Goal: Navigation & Orientation: Find specific page/section

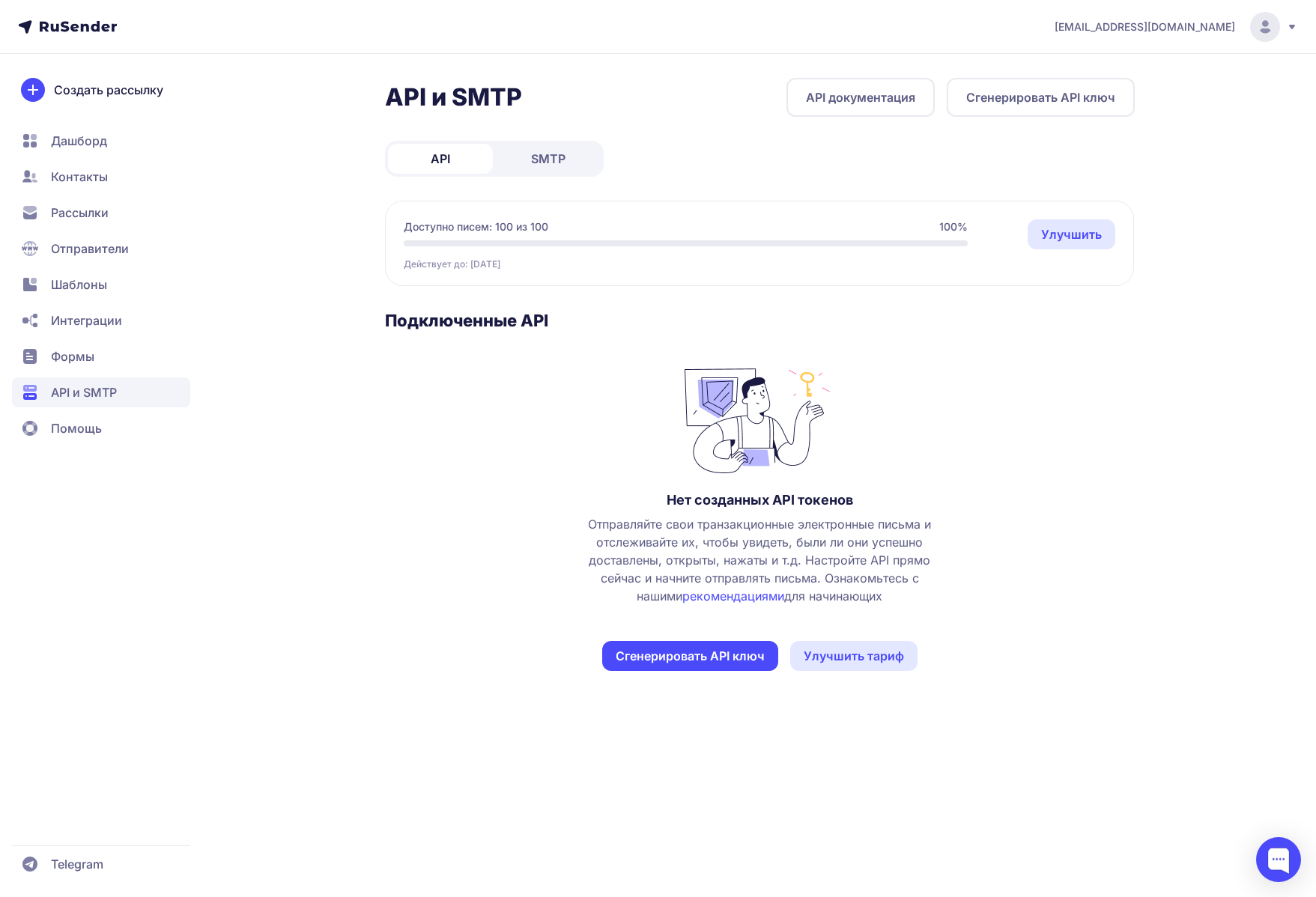
click at [560, 165] on span "SMTP" at bounding box center [548, 159] width 34 height 18
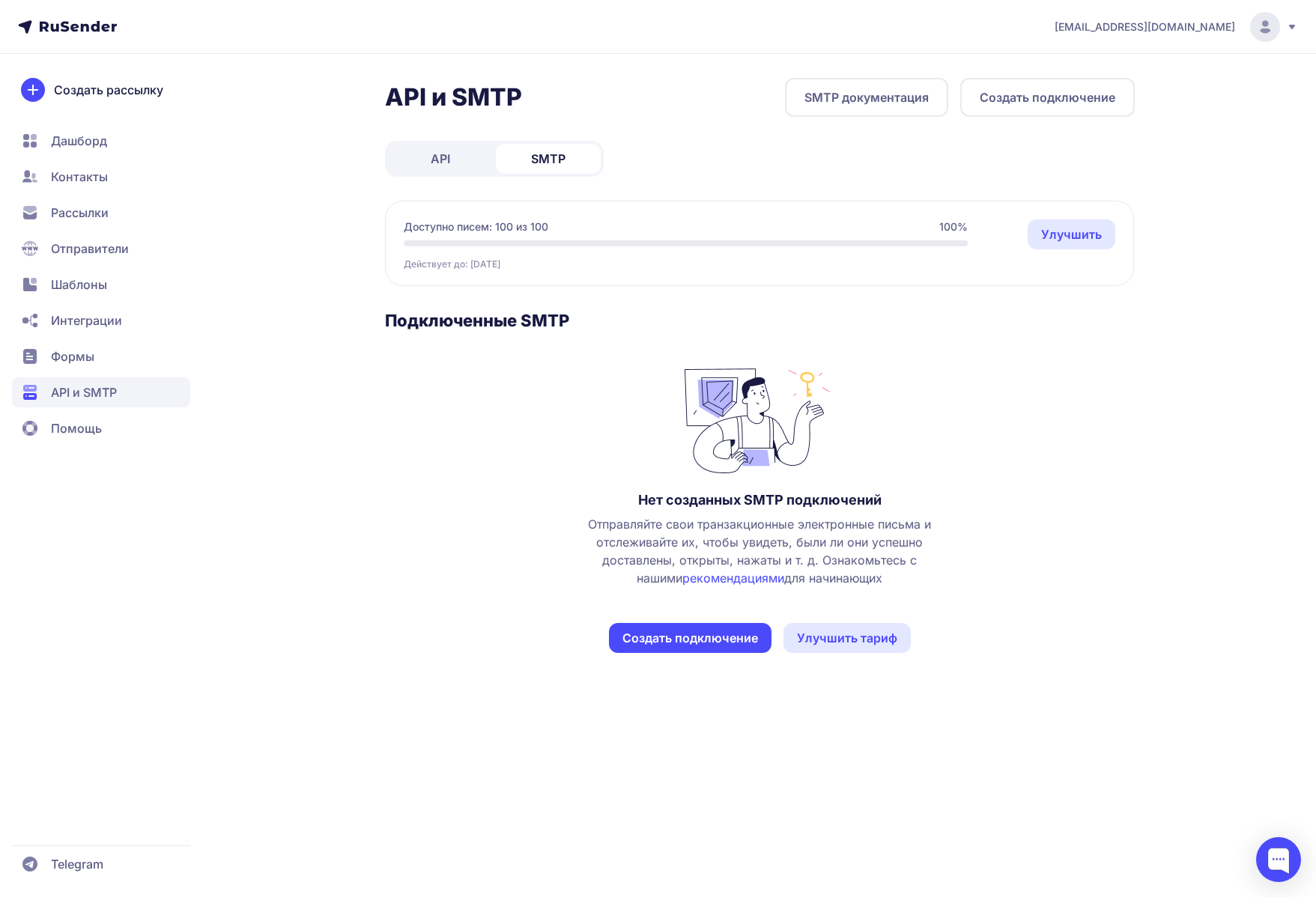
click at [426, 162] on link "API" at bounding box center [441, 159] width 105 height 30
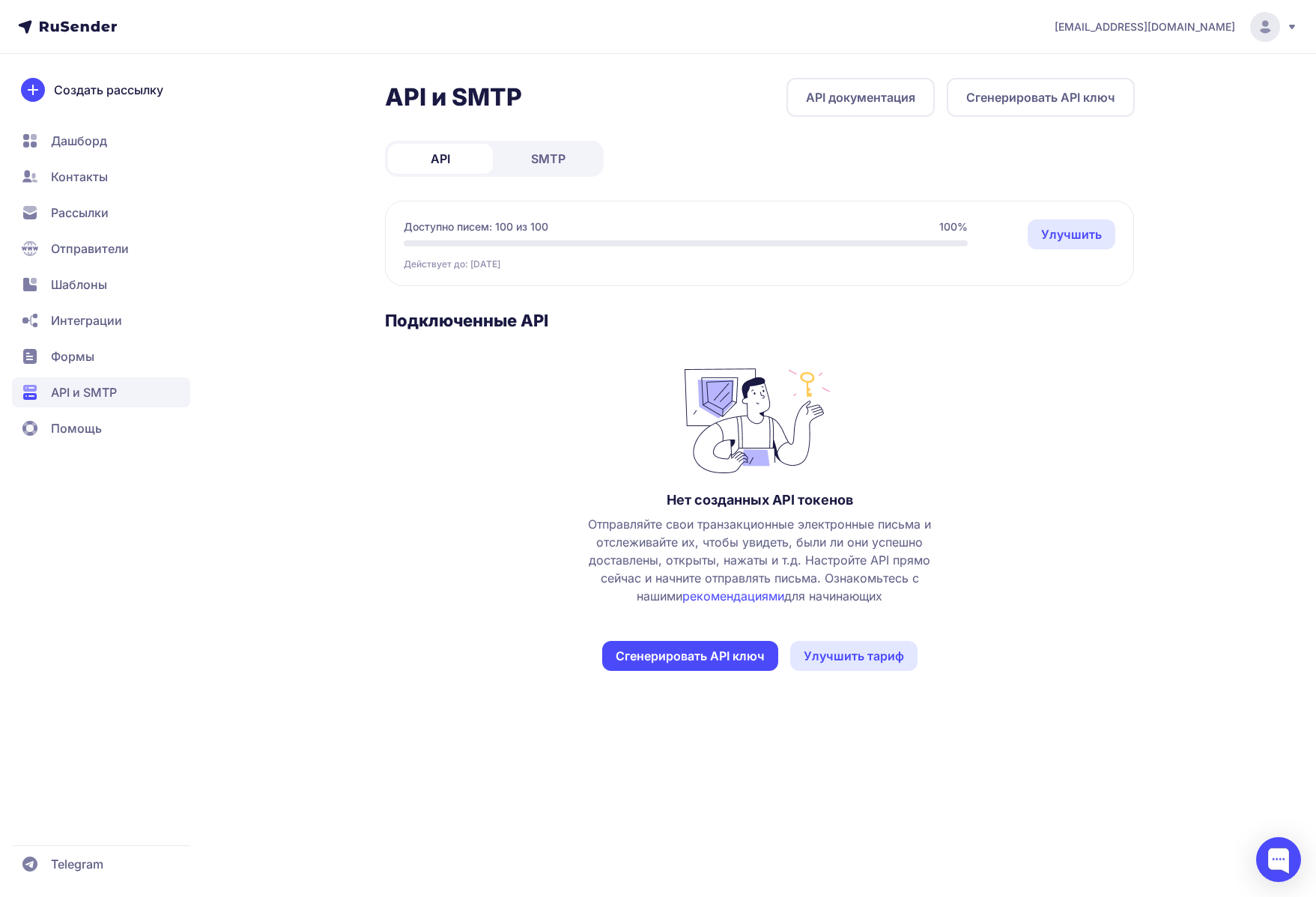
click at [488, 155] on link "API" at bounding box center [441, 159] width 105 height 30
click at [548, 158] on span "SMTP" at bounding box center [548, 159] width 34 height 18
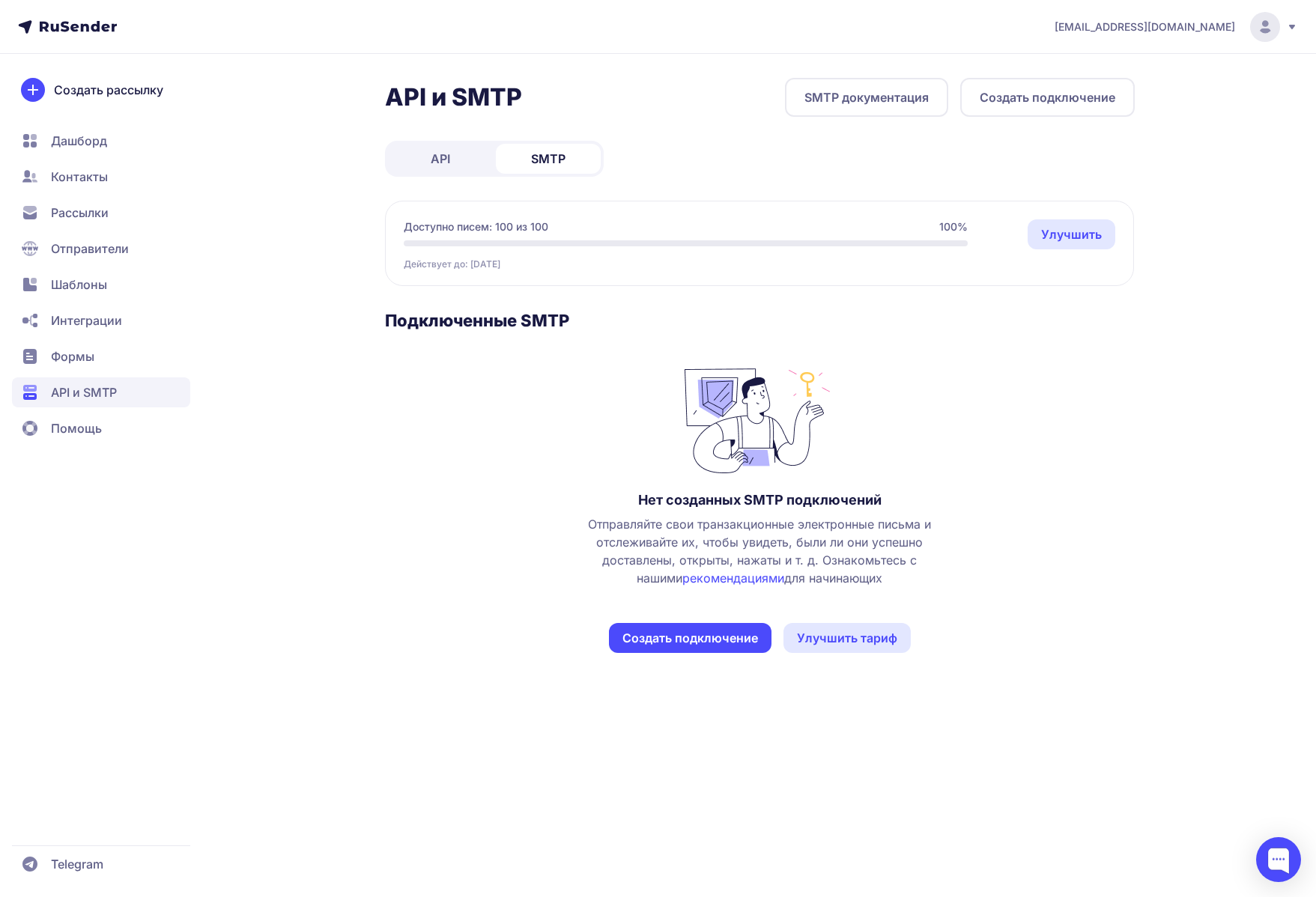
click at [108, 207] on span "Рассылки" at bounding box center [79, 213] width 57 height 18
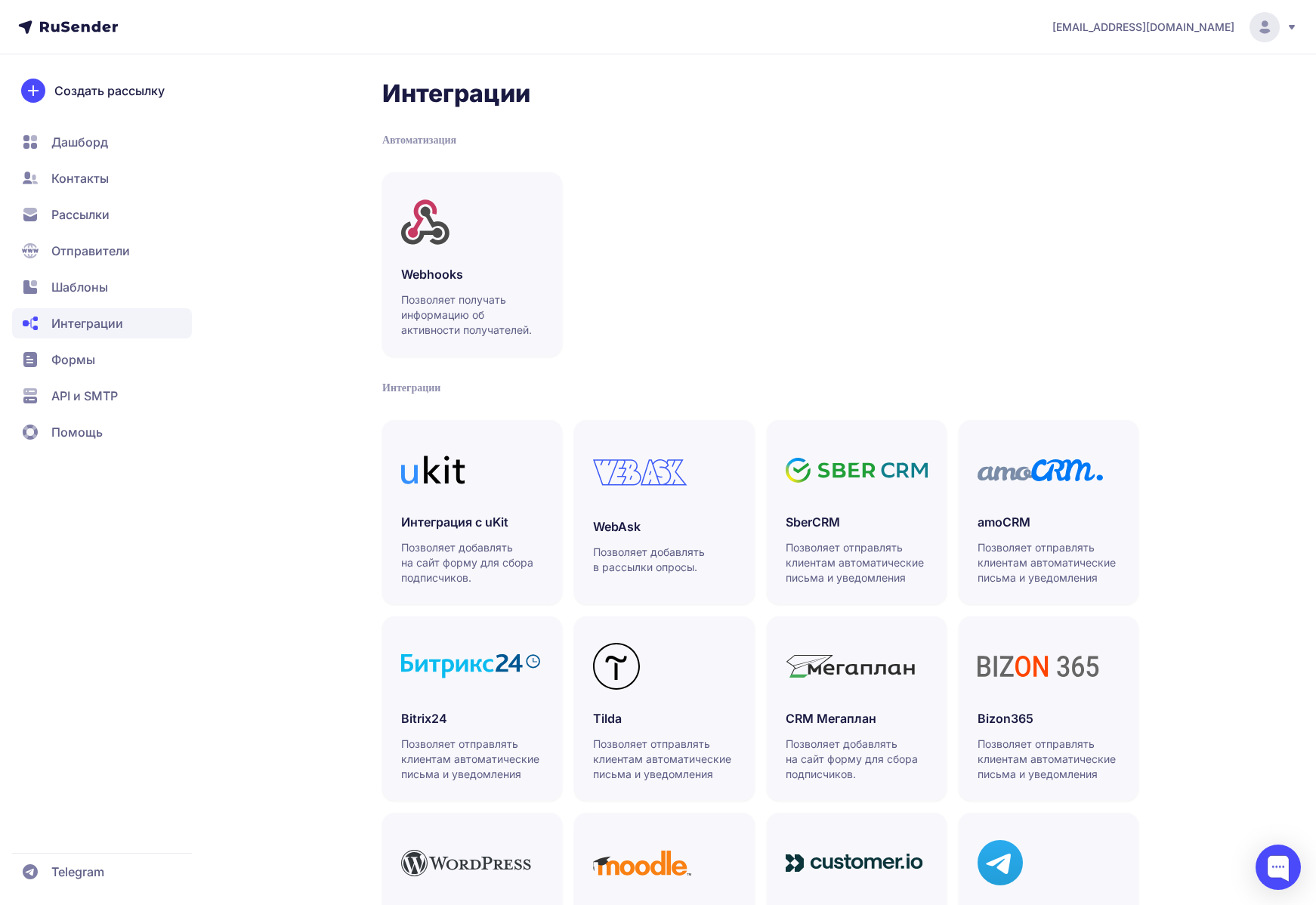
click at [92, 147] on span "Дашборд" at bounding box center [79, 142] width 56 height 18
click at [1262, 34] on circle at bounding box center [1265, 27] width 30 height 30
click at [1099, 76] on span "Аккаунт" at bounding box center [1098, 74] width 48 height 18
